Goal: Find specific page/section: Find specific page/section

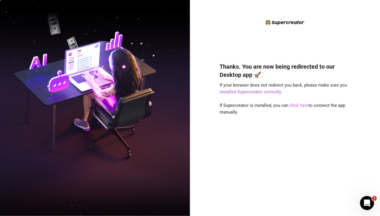
click at [305, 107] on link "click here" at bounding box center [299, 105] width 19 height 5
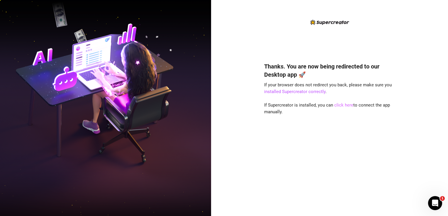
click at [341, 106] on link "click here" at bounding box center [343, 105] width 19 height 5
click at [263, 11] on div "Thanks. You are now being redirected to our Desktop app 🚀 If your browser does …" at bounding box center [329, 108] width 237 height 216
click at [343, 105] on link "click here" at bounding box center [343, 105] width 19 height 5
